Goal: Task Accomplishment & Management: Complete application form

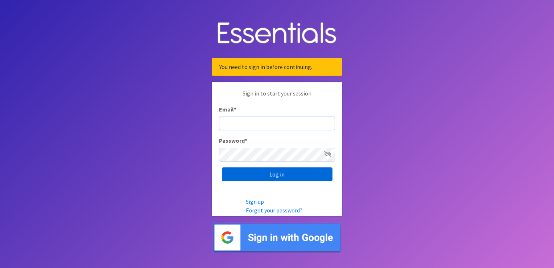
type input "[EMAIL_ADDRESS][DOMAIN_NAME]"
click at [277, 174] on input "Log in" at bounding box center [277, 174] width 111 height 14
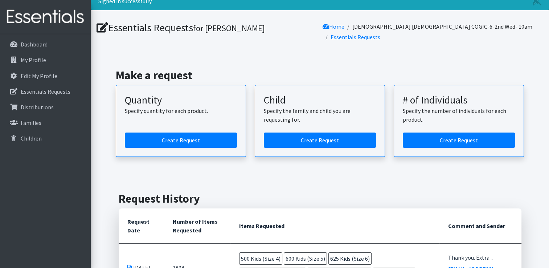
scroll to position [28, 0]
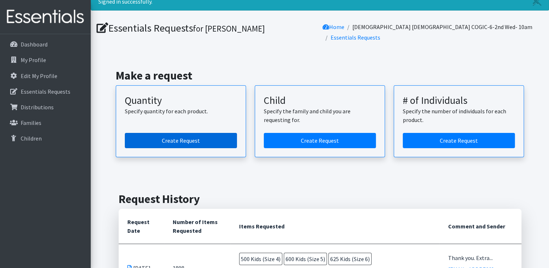
click at [184, 134] on link "Create Request" at bounding box center [181, 140] width 112 height 15
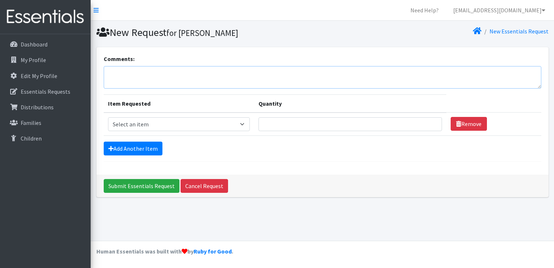
click at [122, 74] on textarea "Comments:" at bounding box center [323, 77] width 438 height 22
click at [260, 73] on textarea "Thank you! If you have extra wipes and/or size 7's we would" at bounding box center [323, 77] width 438 height 22
click at [234, 72] on textarea "Thank you! If you have extra wipes and/or size 7's we can use them." at bounding box center [323, 77] width 438 height 22
type textarea "Thank you! If you have extra wipes and/or size 7's we can use them."
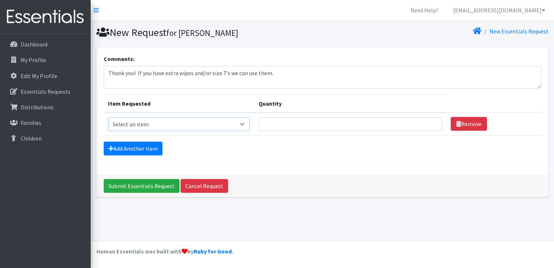
click at [244, 125] on select "Select an item Kids (Newborn) Kids (Size 1) Kids (Size 2) Kids (Size 3) Kids (S…" at bounding box center [179, 124] width 142 height 14
select select "3420"
click at [108, 117] on select "Select an item Kids (Newborn) Kids (Size 1) Kids (Size 2) Kids (Size 3) Kids (S…" at bounding box center [179, 124] width 142 height 14
click at [264, 123] on input "Quantity" at bounding box center [351, 124] width 184 height 14
type input "250"
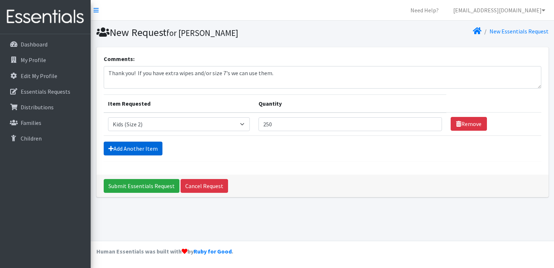
click at [126, 148] on link "Add Another Item" at bounding box center [133, 148] width 59 height 14
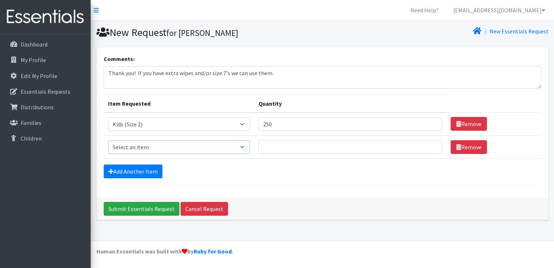
click at [243, 144] on select "Select an item Kids (Newborn) Kids (Size 1) Kids (Size 2) Kids (Size 3) Kids (S…" at bounding box center [179, 147] width 142 height 14
select select "3394"
click at [108, 140] on select "Select an item Kids (Newborn) Kids (Size 1) Kids (Size 2) Kids (Size 3) Kids (S…" at bounding box center [179, 147] width 142 height 14
click at [262, 147] on input "Quantity" at bounding box center [351, 147] width 184 height 14
type input "500"
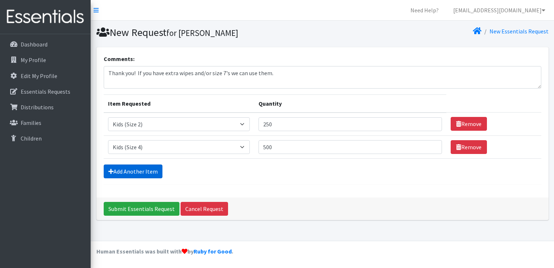
click at [153, 171] on link "Add Another Item" at bounding box center [133, 171] width 59 height 14
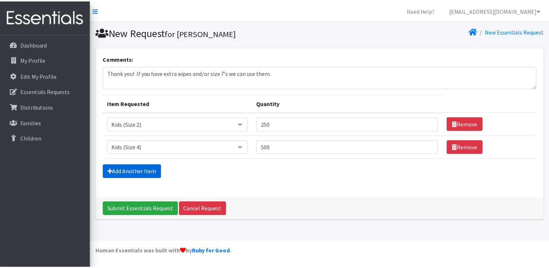
scroll to position [7, 0]
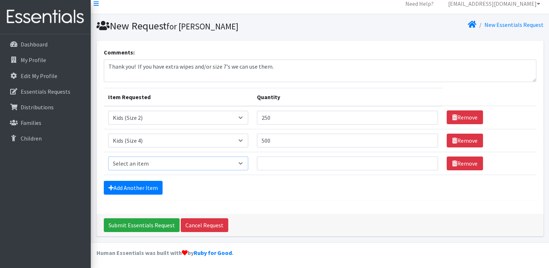
click at [242, 164] on select "Select an item Kids (Newborn) Kids (Size 1) Kids (Size 2) Kids (Size 3) Kids (S…" at bounding box center [178, 163] width 140 height 14
click at [243, 162] on select "Select an item Kids (Newborn) Kids (Size 1) Kids (Size 2) Kids (Size 3) Kids (S…" at bounding box center [178, 163] width 140 height 14
select select "3407"
click at [108, 156] on select "Select an item Kids (Newborn) Kids (Size 1) Kids (Size 2) Kids (Size 3) Kids (S…" at bounding box center [178, 163] width 140 height 14
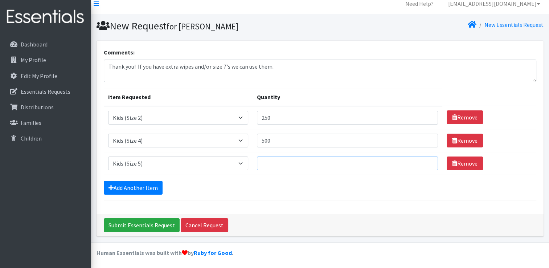
click at [262, 162] on input "Quantity" at bounding box center [347, 163] width 181 height 14
type input "500"
click at [138, 186] on link "Add Another Item" at bounding box center [133, 188] width 59 height 14
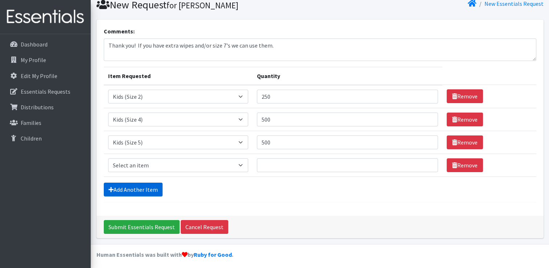
scroll to position [29, 0]
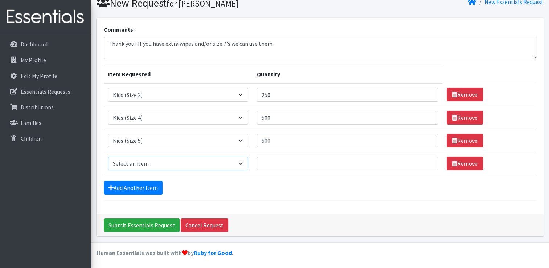
click at [242, 160] on select "Select an item Kids (Newborn) Kids (Size 1) Kids (Size 2) Kids (Size 3) Kids (S…" at bounding box center [178, 163] width 140 height 14
select select "3419"
click at [108, 156] on select "Select an item Kids (Newborn) Kids (Size 1) Kids (Size 2) Kids (Size 3) Kids (S…" at bounding box center [178, 163] width 140 height 14
click at [261, 160] on input "Quantity" at bounding box center [347, 163] width 181 height 14
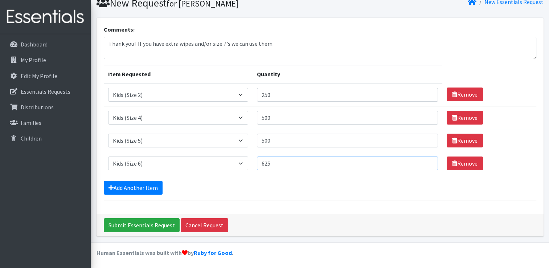
type input "625"
click at [262, 182] on div "Add Another Item" at bounding box center [320, 188] width 432 height 14
click at [142, 189] on link "Add Another Item" at bounding box center [133, 188] width 59 height 14
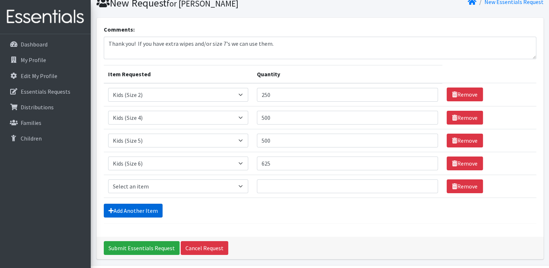
scroll to position [52, 0]
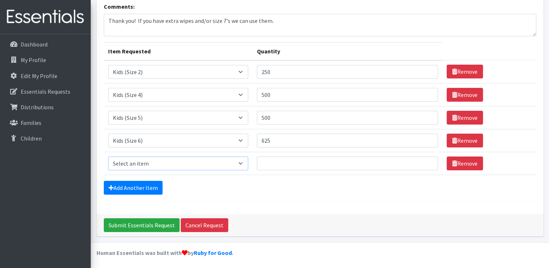
click at [243, 162] on select "Select an item Kids (Newborn) Kids (Size 1) Kids (Size 2) Kids (Size 3) Kids (S…" at bounding box center [178, 163] width 140 height 14
select select "3418"
click at [108, 156] on select "Select an item Kids (Newborn) Kids (Size 1) Kids (Size 2) Kids (Size 3) Kids (S…" at bounding box center [178, 163] width 140 height 14
click at [263, 161] on input "Quantity" at bounding box center [347, 163] width 181 height 14
type input "23"
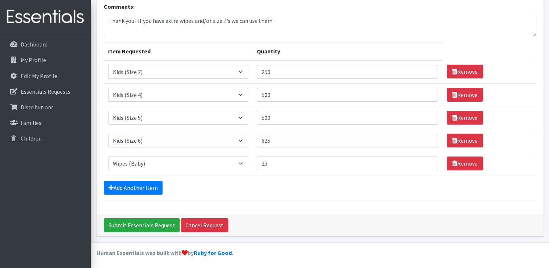
click at [246, 181] on div "Add Another Item" at bounding box center [320, 188] width 432 height 14
click at [148, 224] on input "Submit Essentials Request" at bounding box center [142, 225] width 76 height 14
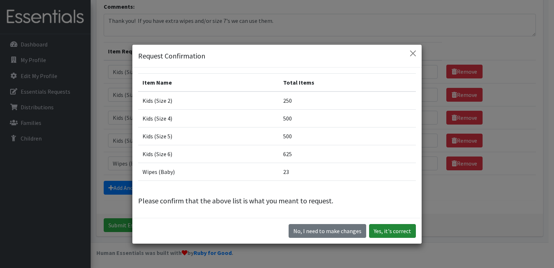
click at [377, 230] on button "Yes, it's correct" at bounding box center [392, 231] width 47 height 14
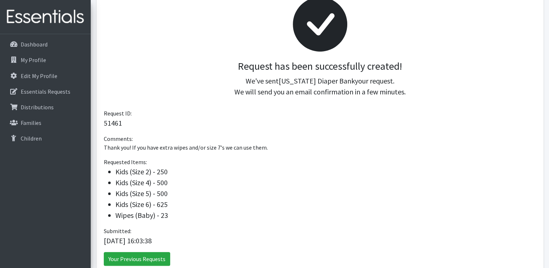
scroll to position [155, 0]
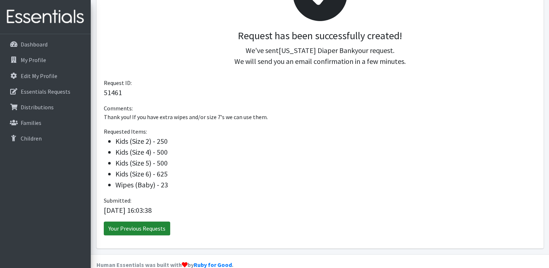
click at [139, 221] on link "Your Previous Requests" at bounding box center [137, 228] width 66 height 14
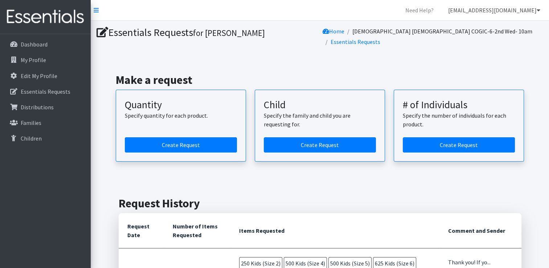
click at [536, 9] on link "[EMAIL_ADDRESS][DOMAIN_NAME]" at bounding box center [494, 10] width 104 height 15
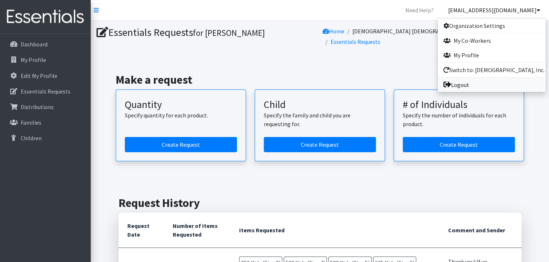
click at [462, 86] on link "Logout" at bounding box center [492, 85] width 108 height 15
